Goal: Use online tool/utility: Utilize a website feature to perform a specific function

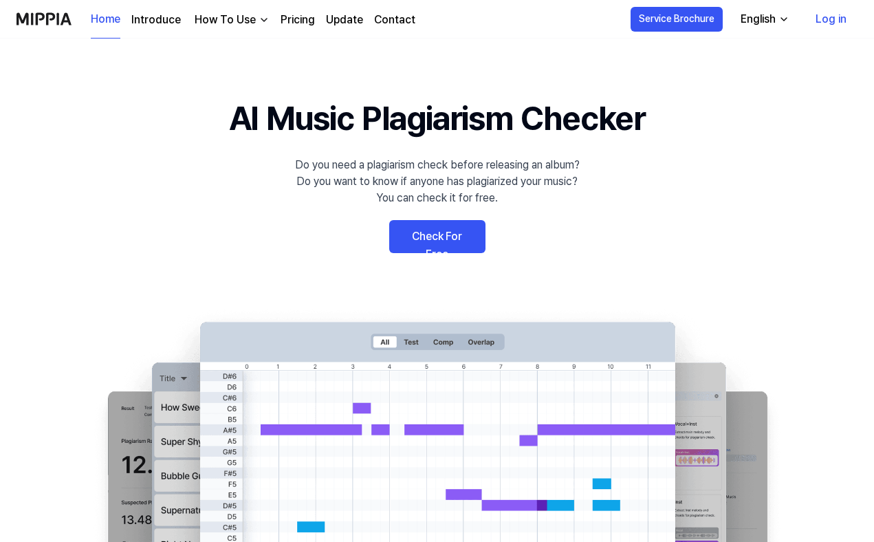
click at [819, 14] on link "Log in" at bounding box center [831, 19] width 53 height 39
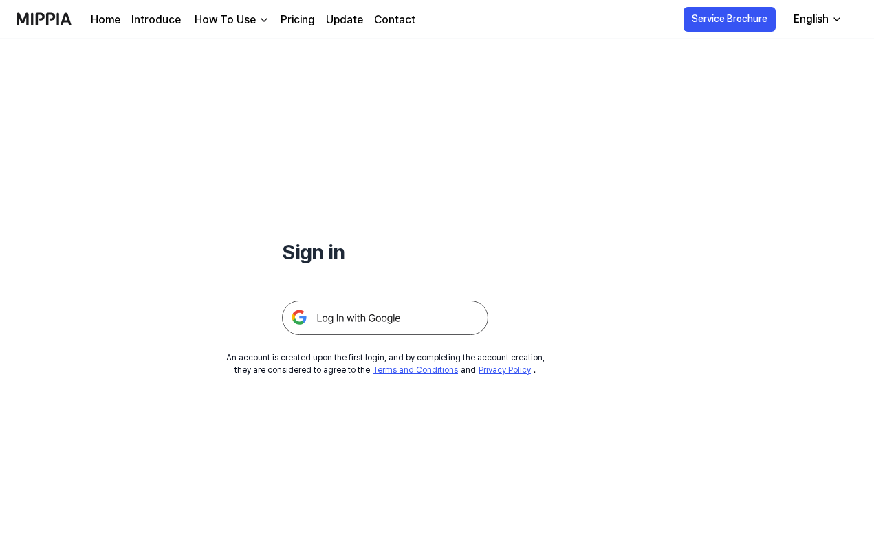
click at [420, 323] on img at bounding box center [385, 318] width 206 height 34
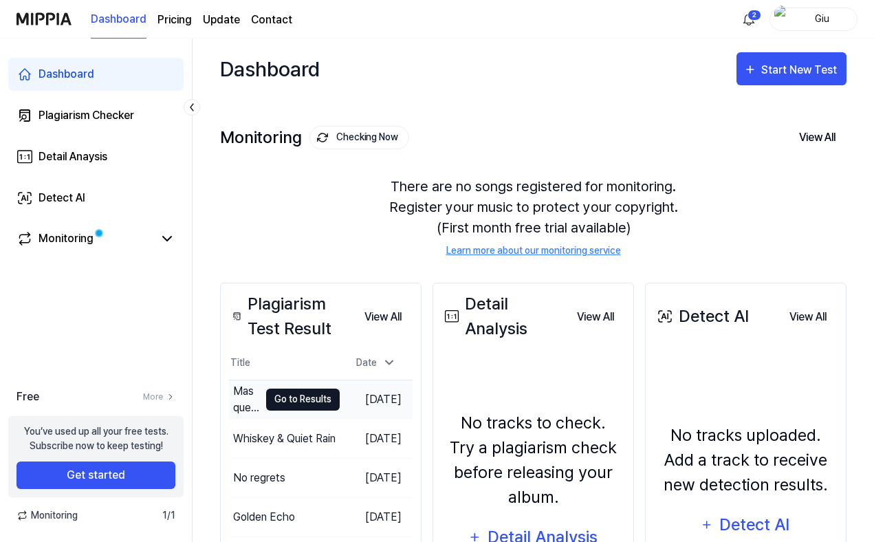
click at [269, 405] on button "Go to Results" at bounding box center [303, 400] width 74 height 22
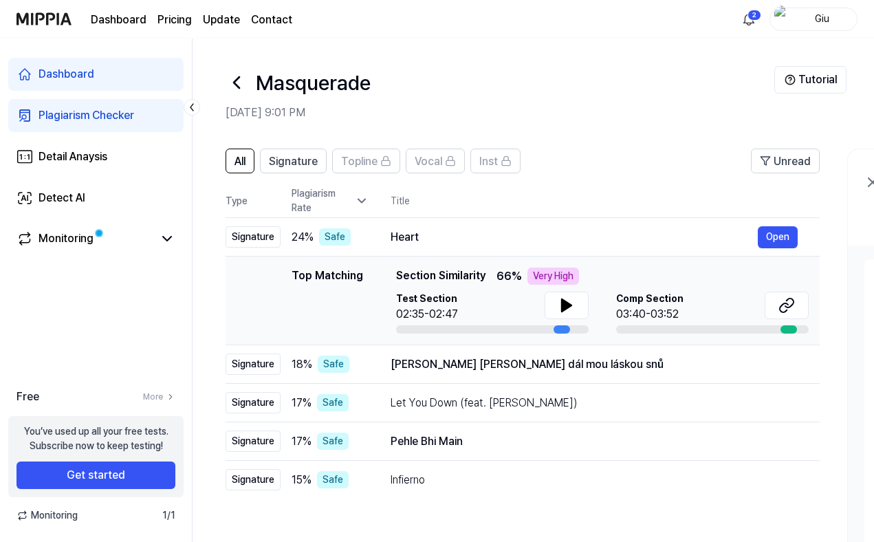
click at [139, 114] on link "Plagiarism Checker" at bounding box center [95, 115] width 175 height 33
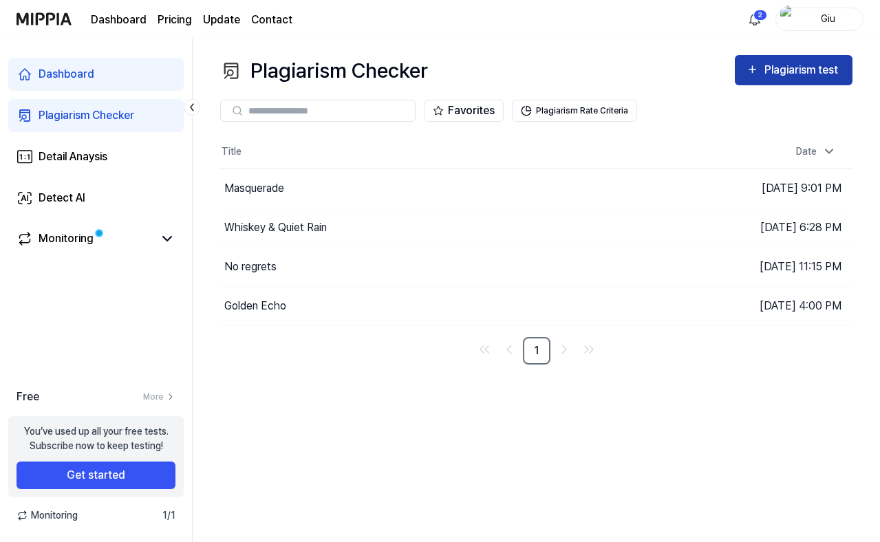
click at [766, 65] on div "Plagiarism test" at bounding box center [802, 70] width 77 height 18
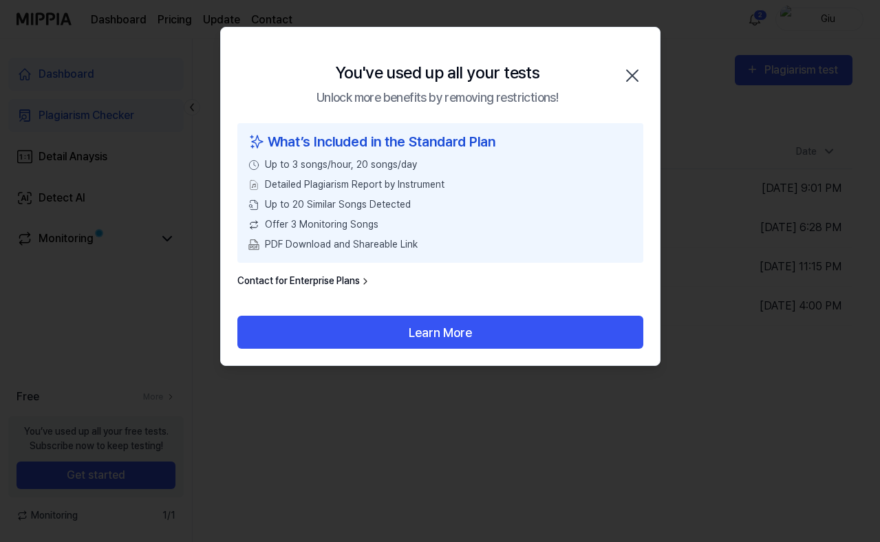
click at [622, 76] on icon "button" at bounding box center [632, 76] width 22 height 22
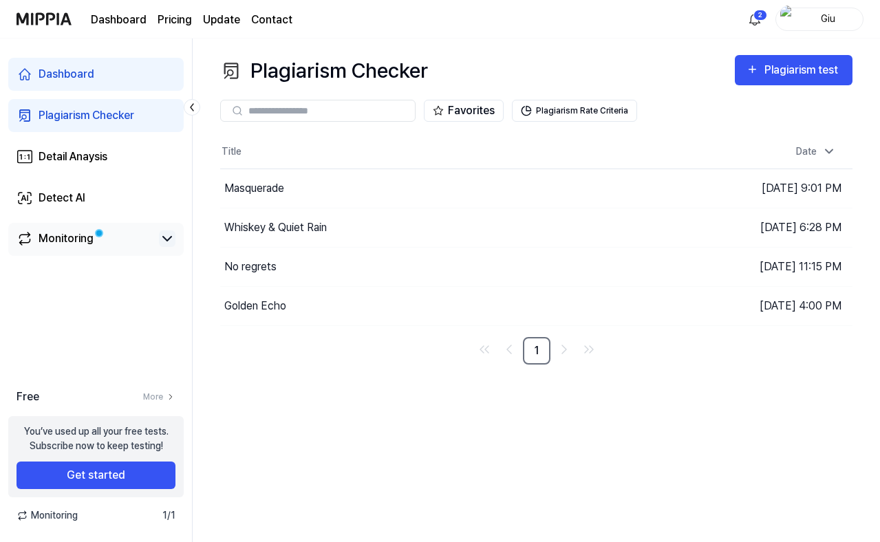
click at [171, 242] on icon at bounding box center [167, 238] width 17 height 17
